Goal: Check status

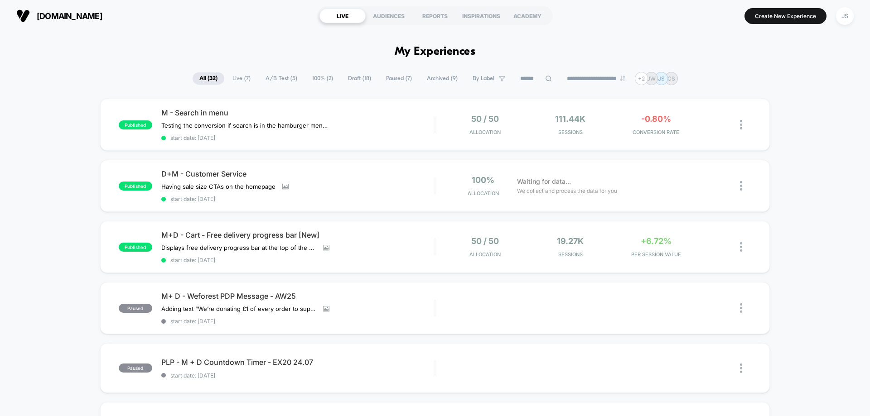
scroll to position [45, 0]
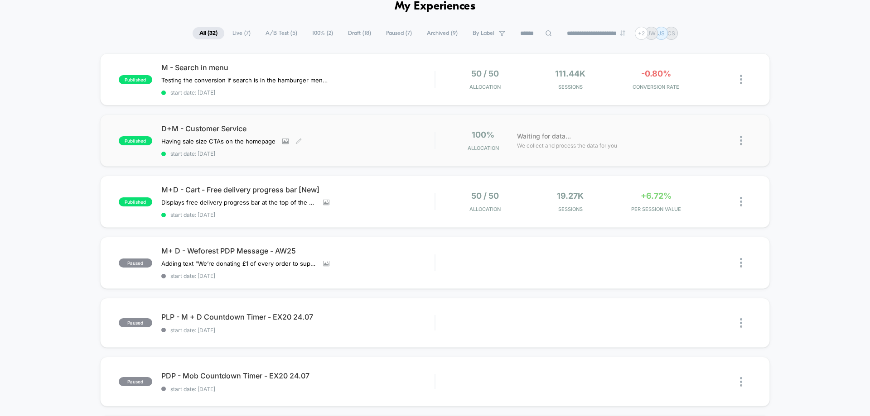
click at [339, 137] on div "D+M - Customer Service Having sale size CTAs on the homepage﻿ Click to view ima…" at bounding box center [297, 140] width 273 height 33
